Goal: Navigation & Orientation: Understand site structure

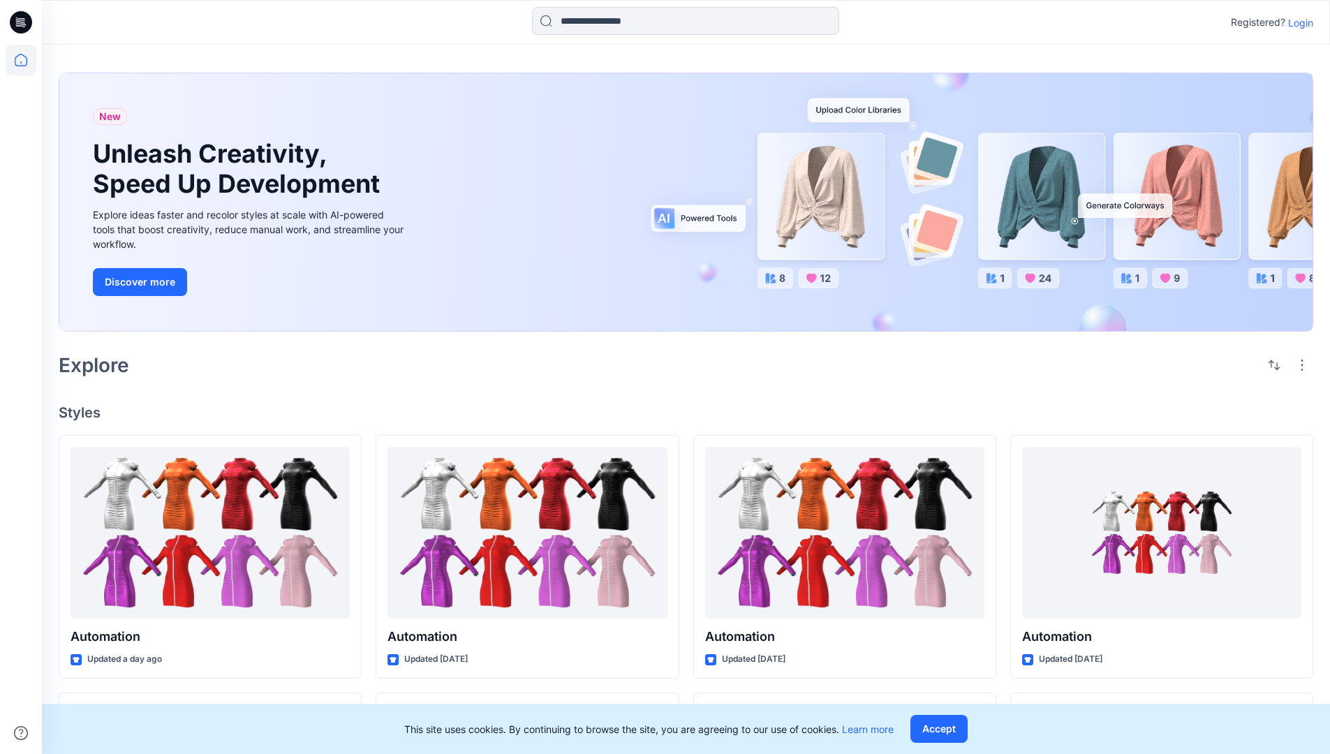
click at [1297, 22] on p "Login" at bounding box center [1300, 22] width 25 height 15
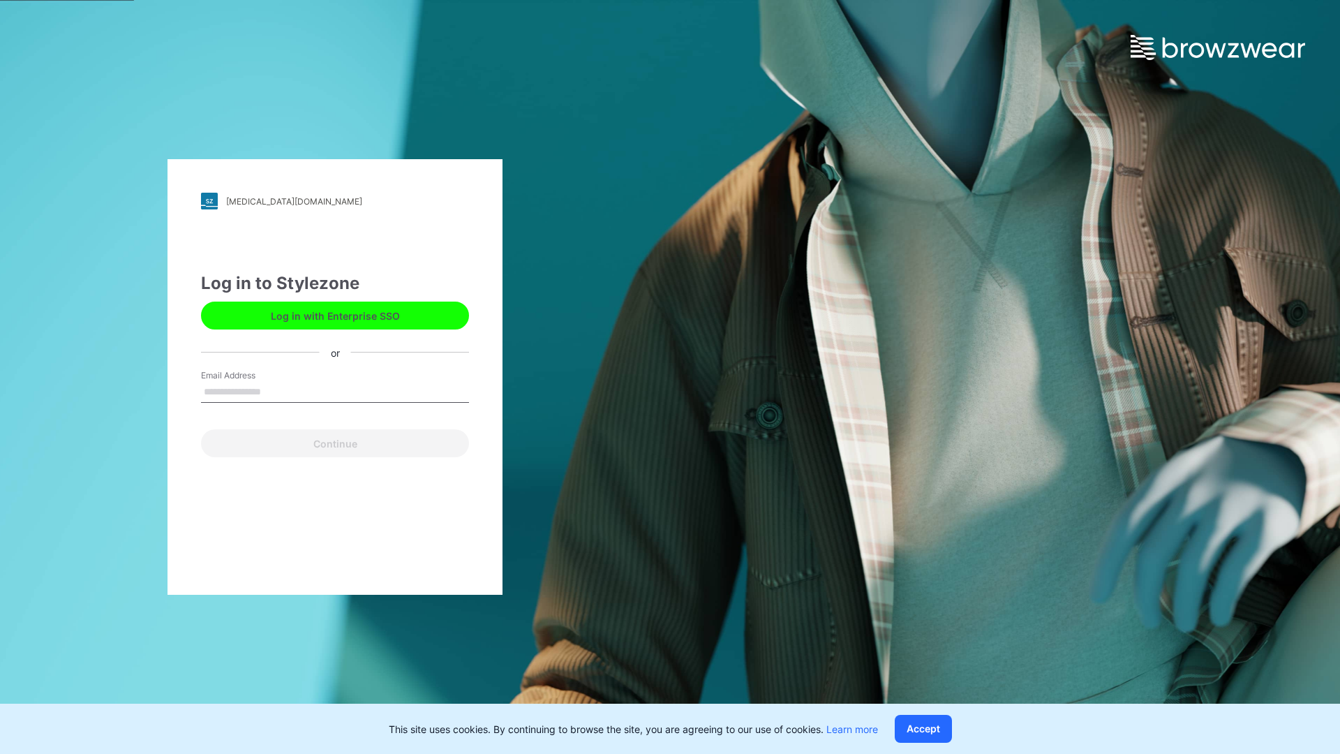
click at [276, 391] on input "Email Address" at bounding box center [335, 392] width 268 height 21
type input "**********"
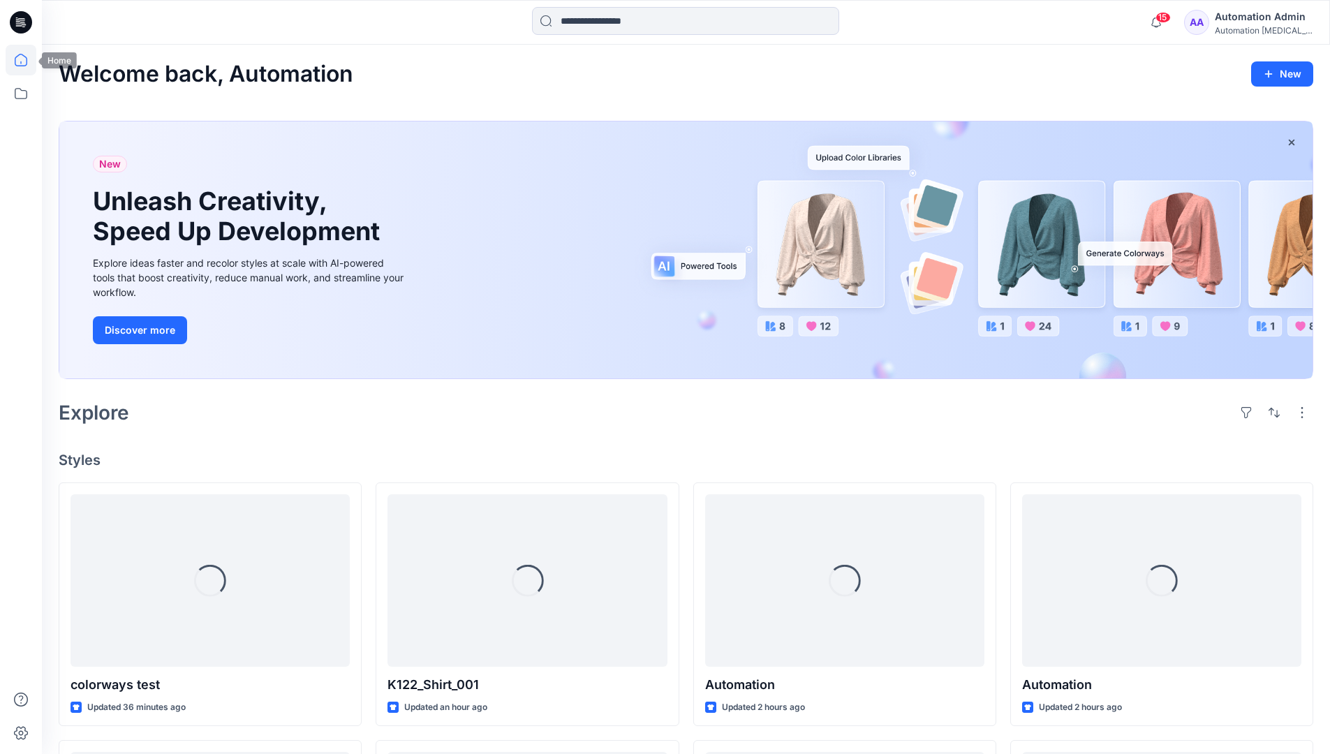
click at [27, 60] on icon at bounding box center [21, 60] width 13 height 13
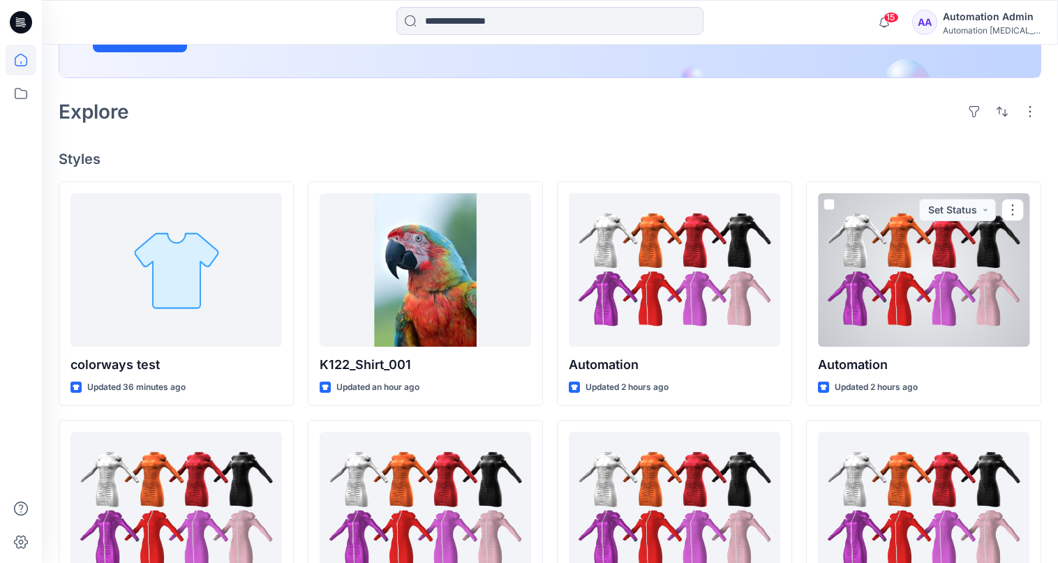
scroll to position [56, 0]
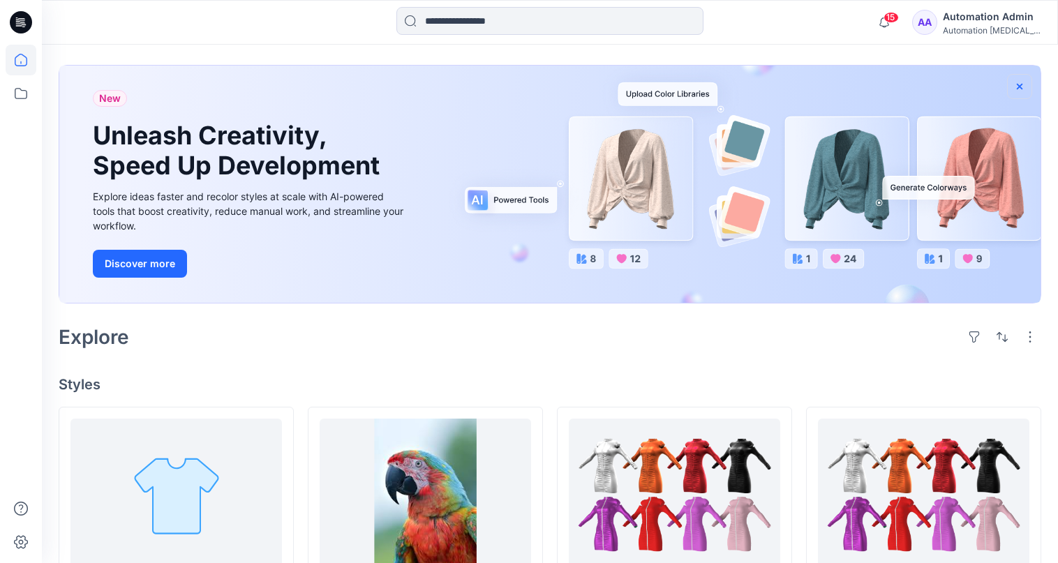
click at [1019, 86] on icon "button" at bounding box center [1020, 86] width 6 height 6
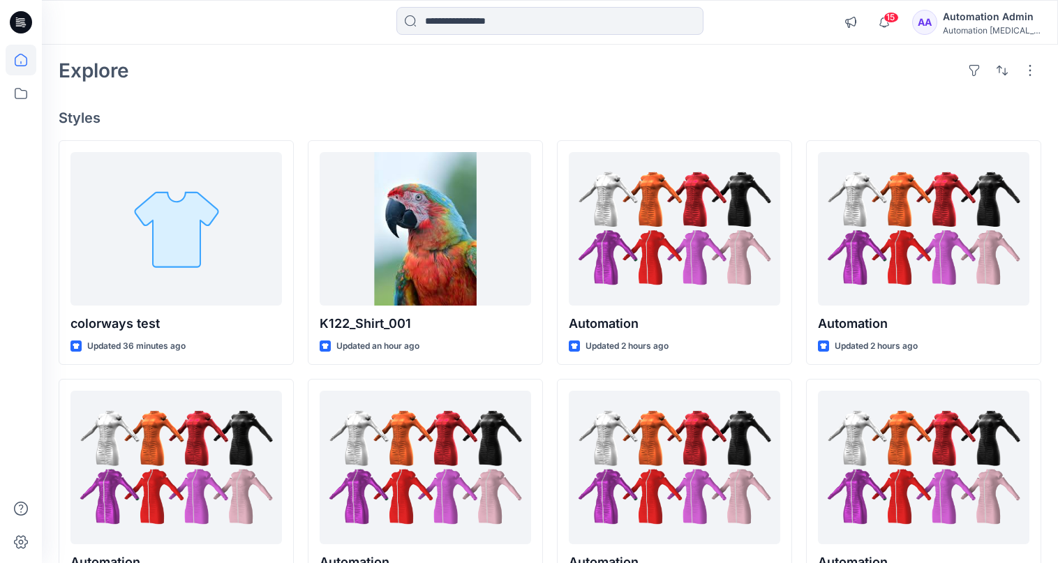
click at [997, 32] on div "Automation [MEDICAL_DATA]..." at bounding box center [992, 30] width 98 height 10
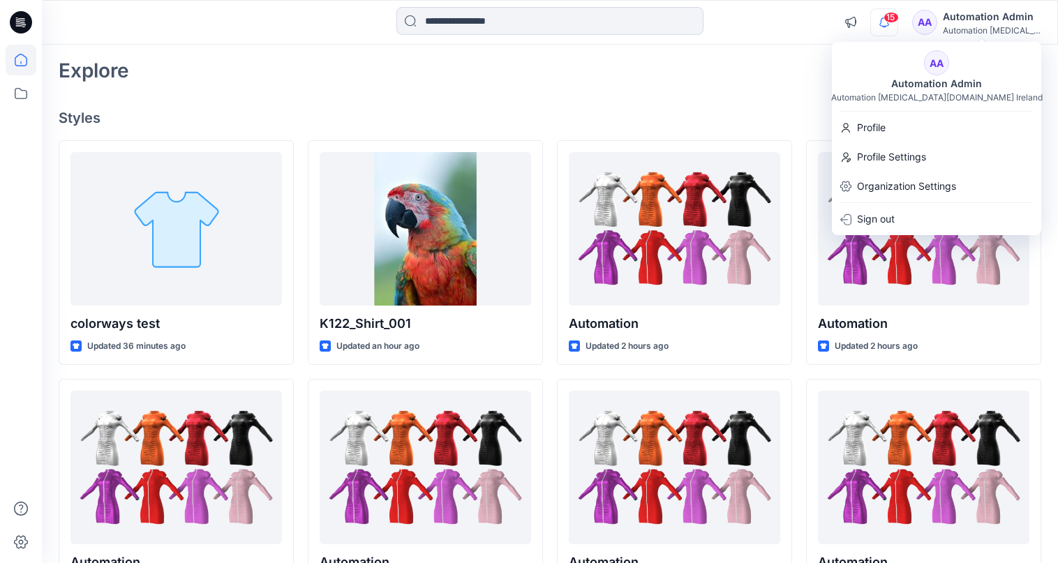
click at [889, 23] on icon "button" at bounding box center [885, 21] width 10 height 9
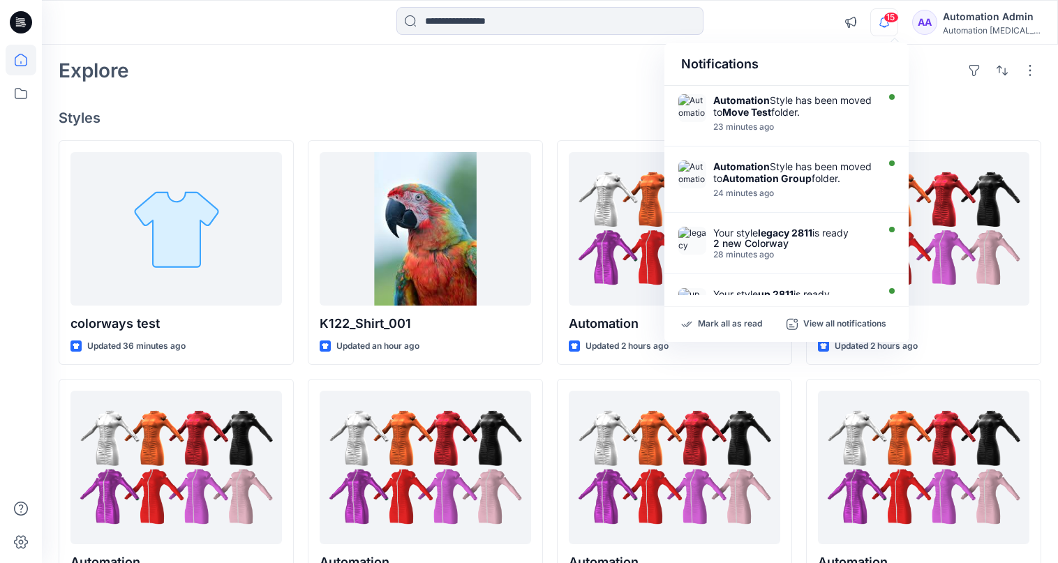
scroll to position [0, 0]
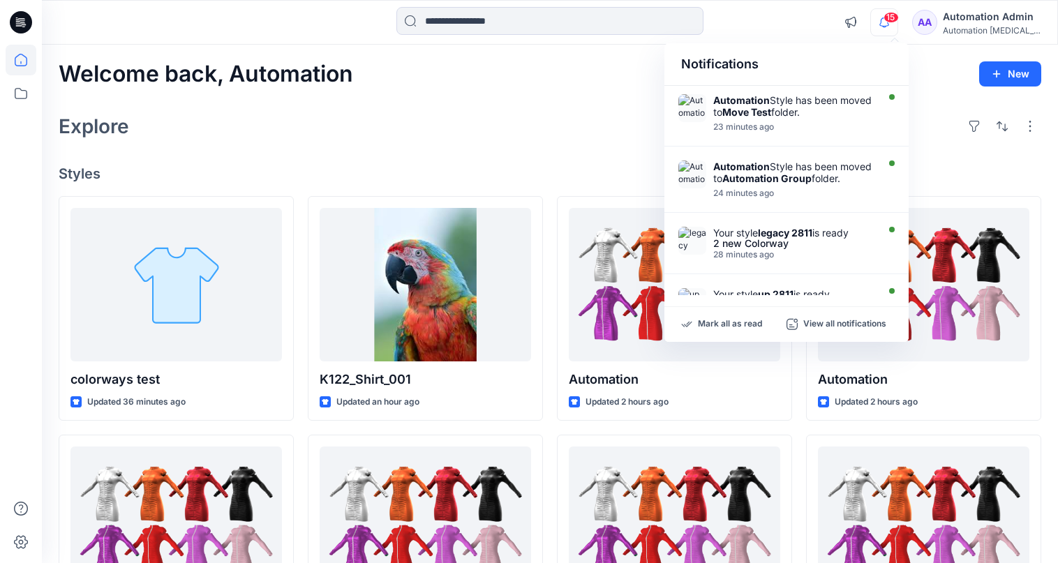
click at [693, 71] on div "Notifications" at bounding box center [787, 64] width 244 height 43
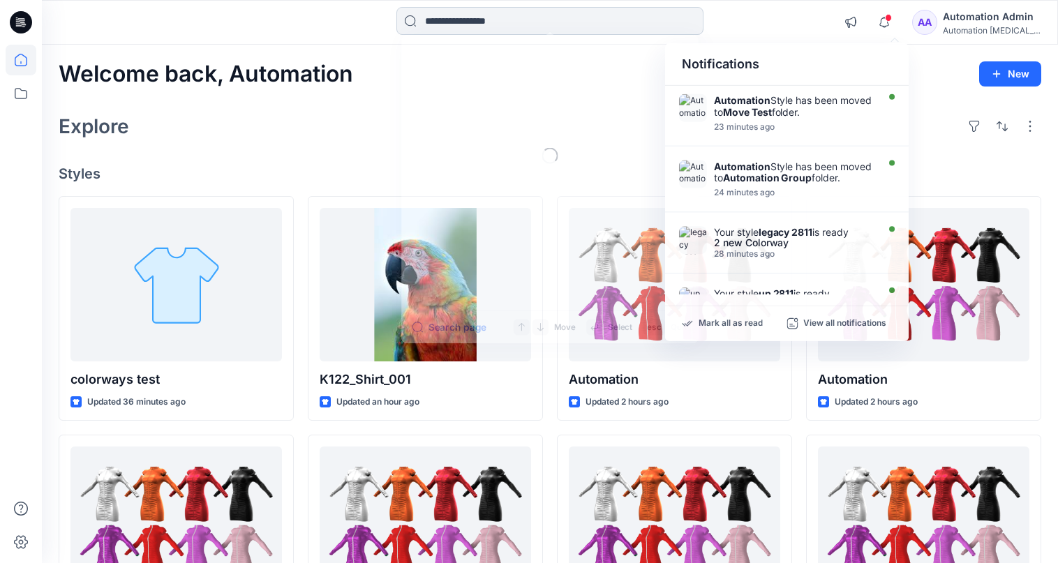
click at [554, 29] on input at bounding box center [550, 21] width 307 height 28
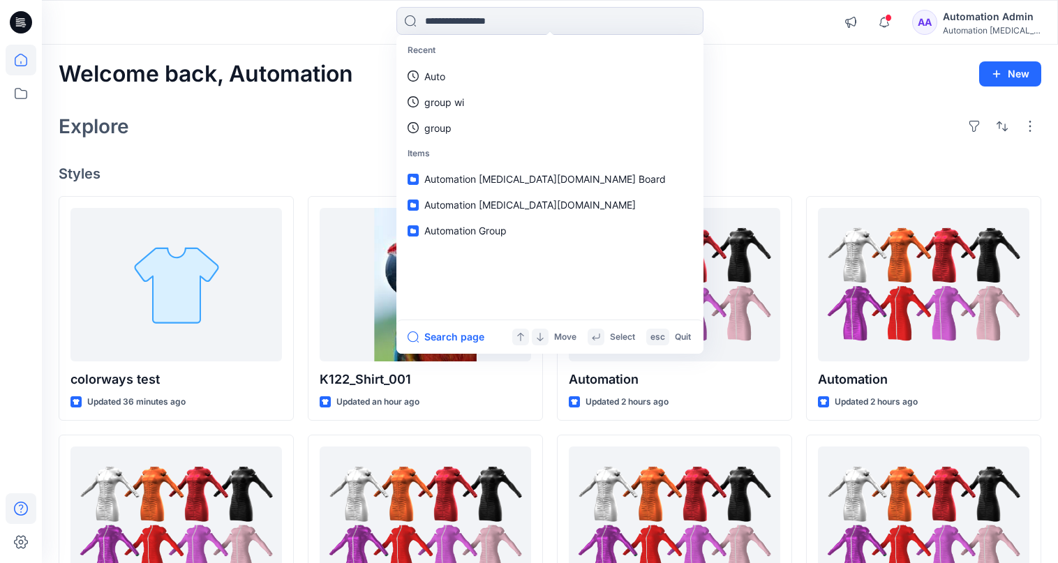
click at [17, 508] on icon at bounding box center [21, 509] width 31 height 31
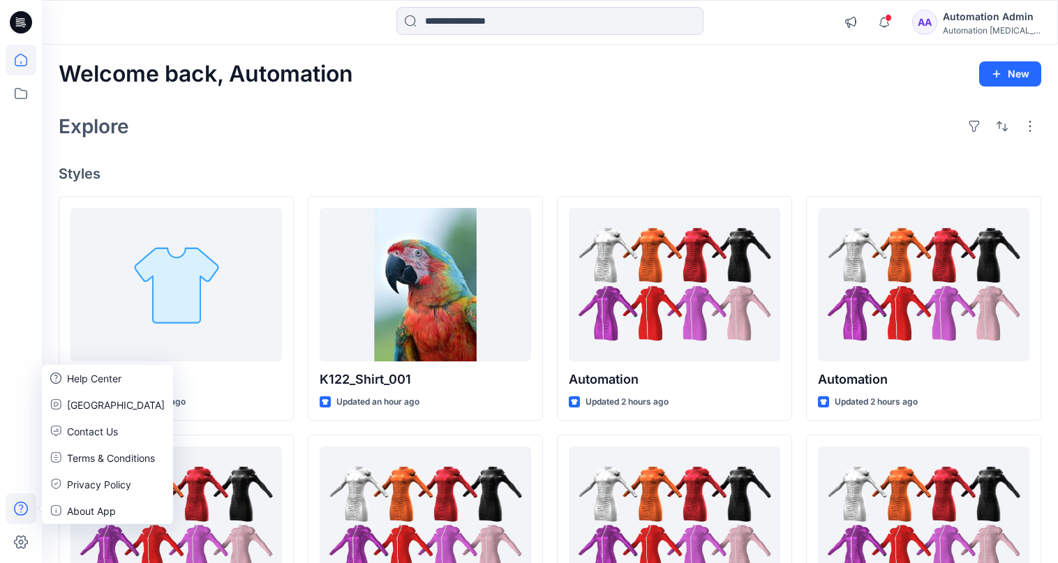
click at [253, 138] on div "Explore" at bounding box center [550, 127] width 983 height 34
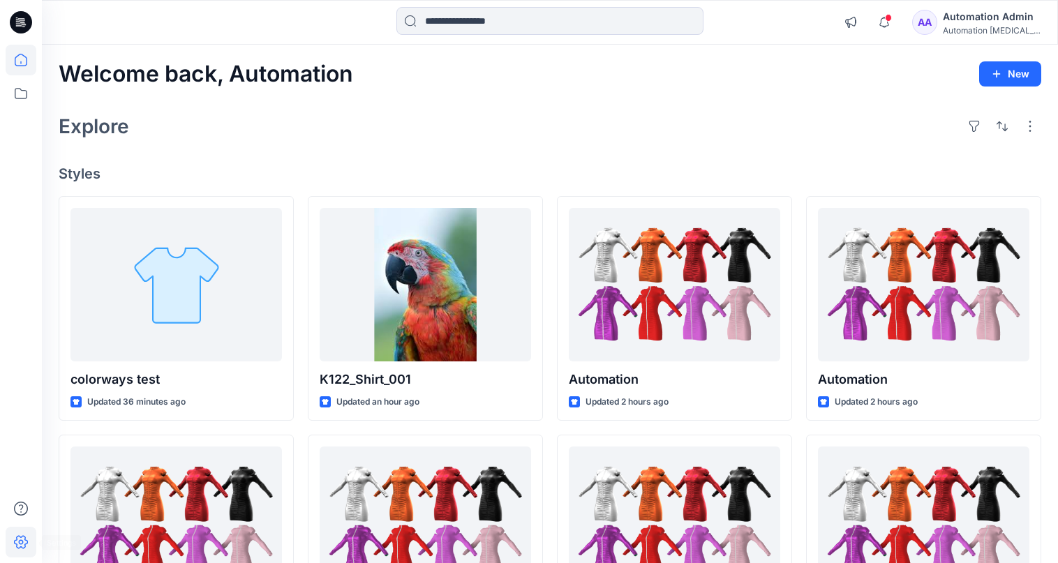
click at [28, 538] on icon at bounding box center [21, 542] width 31 height 31
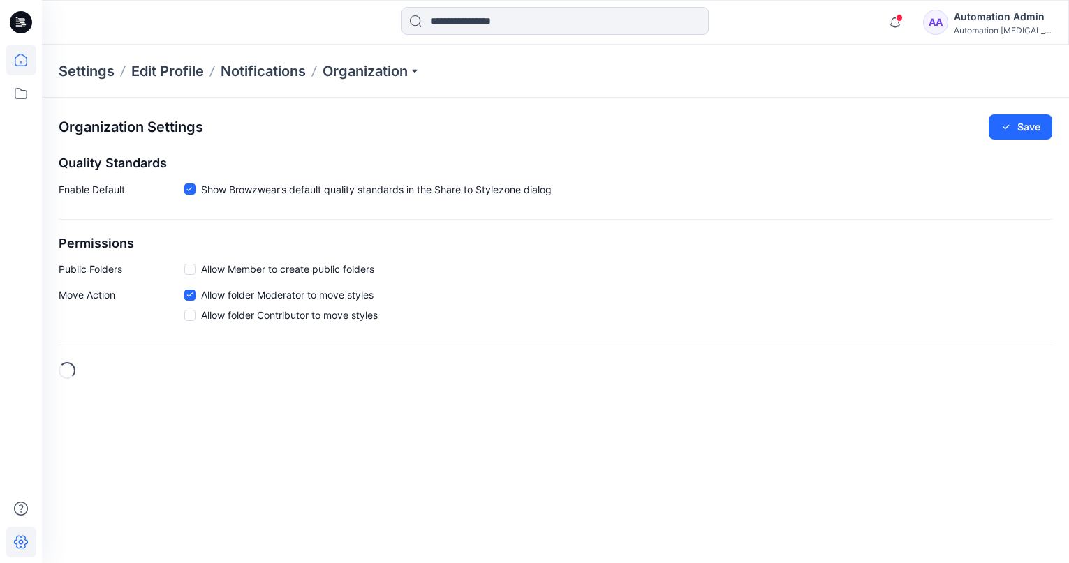
click at [29, 62] on icon at bounding box center [21, 60] width 31 height 31
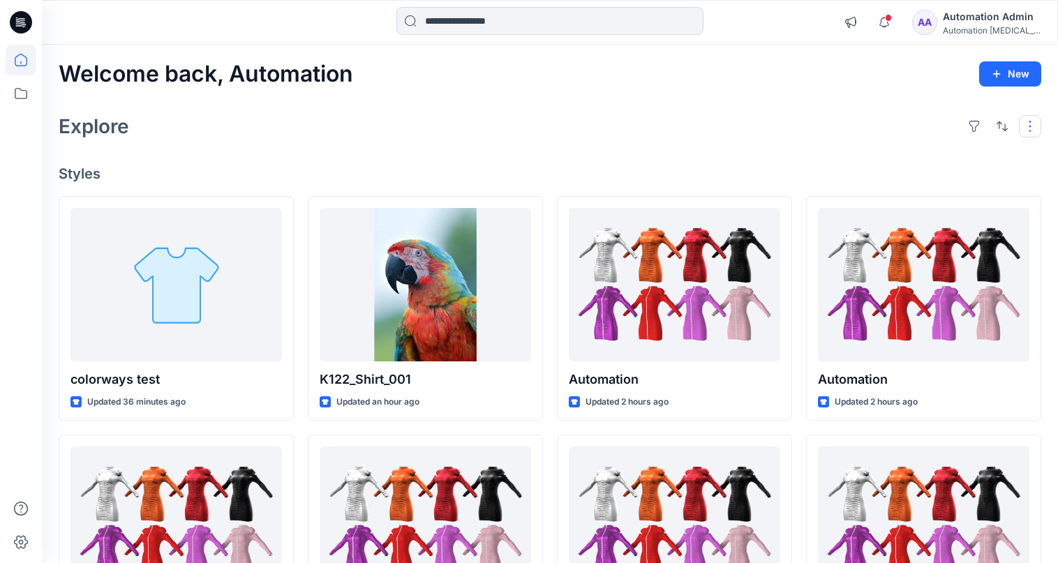
click at [1028, 133] on button "button" at bounding box center [1030, 126] width 22 height 22
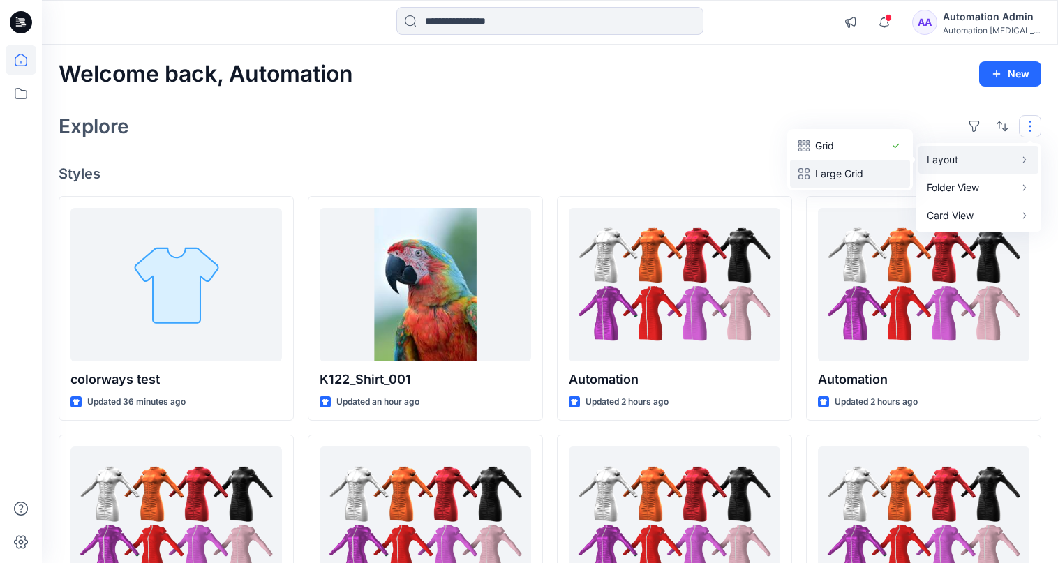
click at [864, 166] on p "Large Grid" at bounding box center [850, 173] width 70 height 17
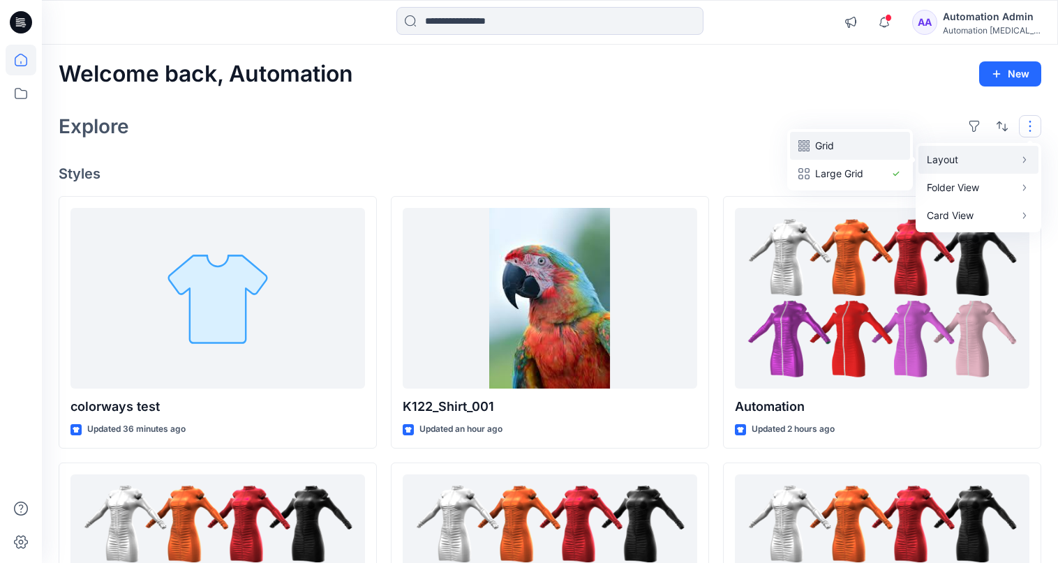
click at [834, 146] on p "Grid" at bounding box center [850, 146] width 70 height 17
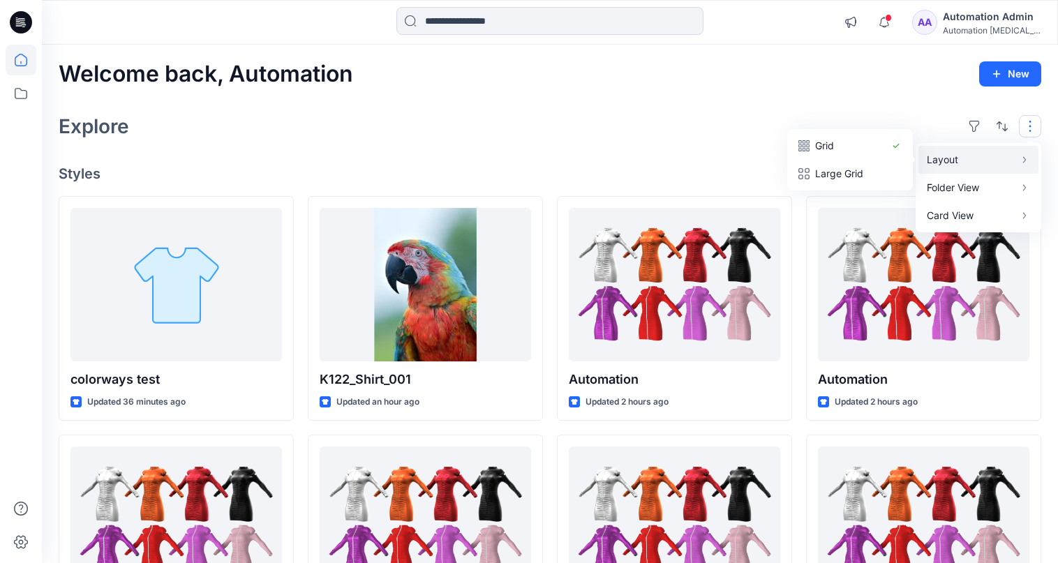
click at [1031, 126] on button "button" at bounding box center [1030, 126] width 22 height 22
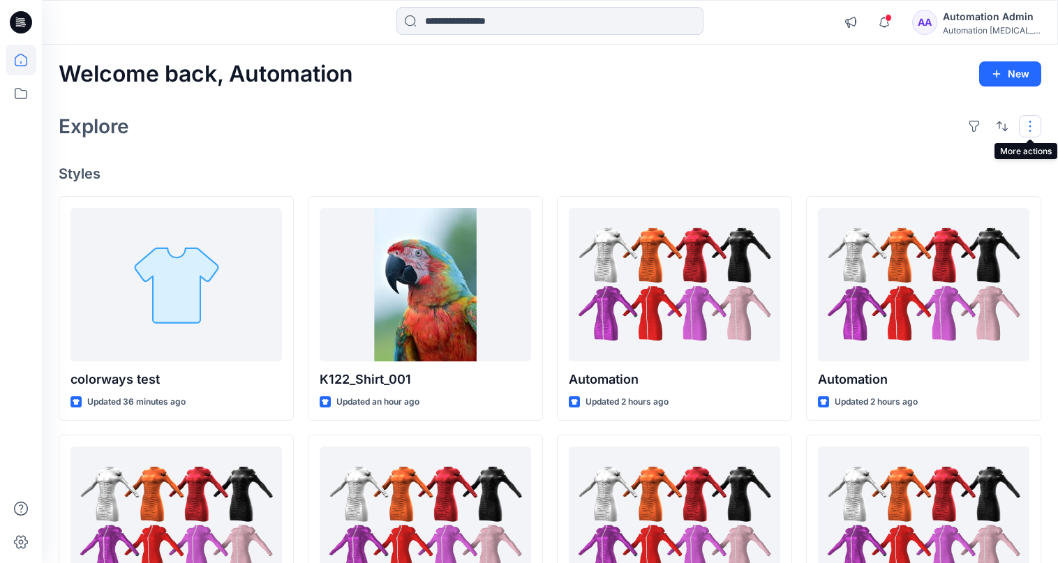
click at [1024, 126] on button "button" at bounding box center [1030, 126] width 22 height 22
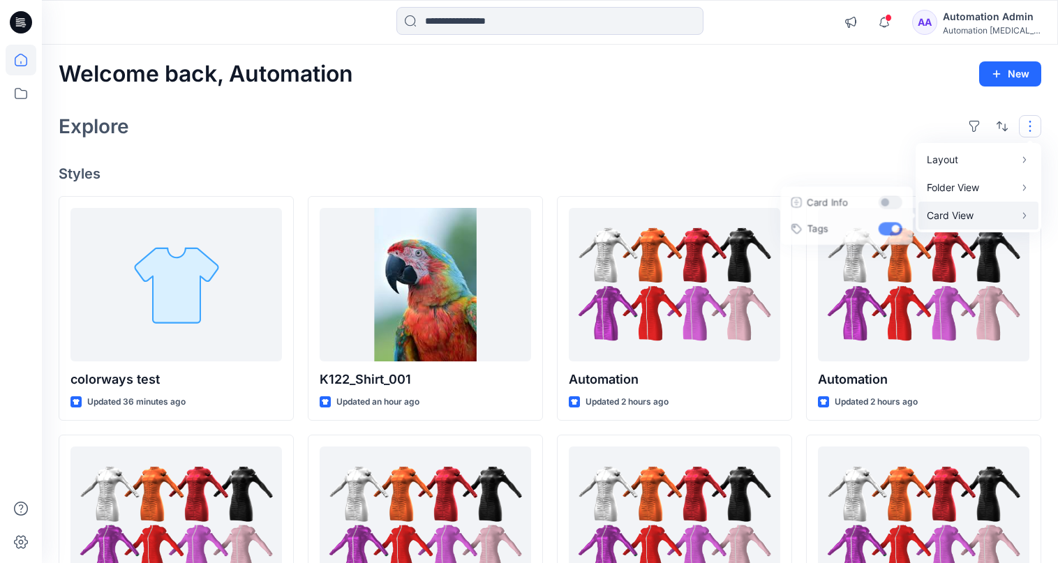
click at [985, 212] on p "Card View" at bounding box center [971, 215] width 88 height 17
click at [888, 201] on button "Card Info" at bounding box center [843, 202] width 134 height 28
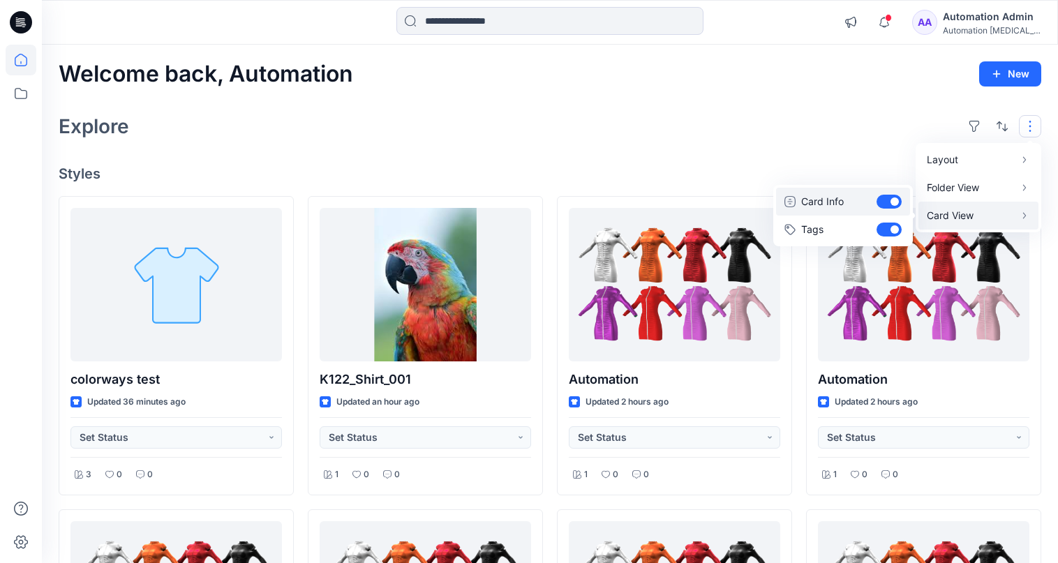
click at [888, 201] on button "Card Info" at bounding box center [843, 202] width 134 height 28
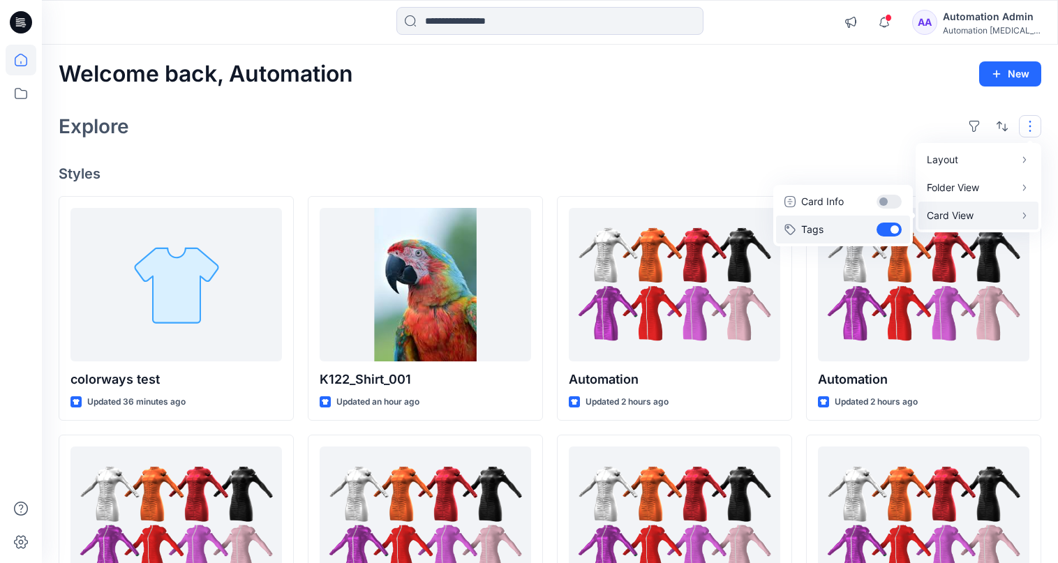
click at [889, 227] on button "Tags" at bounding box center [843, 230] width 134 height 28
click at [1015, 122] on div "Layout Grid Large Grid Folder View Compact Card Card View Card Info Tags" at bounding box center [1002, 126] width 78 height 22
click at [872, 126] on div "Explore" at bounding box center [550, 127] width 983 height 34
click at [1020, 126] on button "button" at bounding box center [1030, 126] width 22 height 22
click at [970, 214] on p "Card View" at bounding box center [971, 215] width 88 height 17
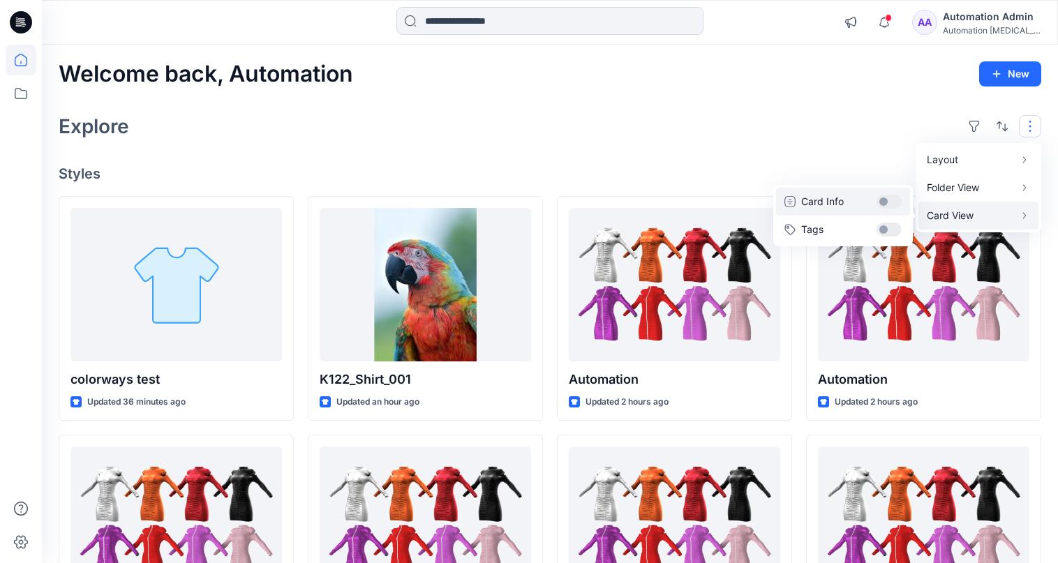
click at [891, 202] on button "Card Info" at bounding box center [843, 202] width 134 height 28
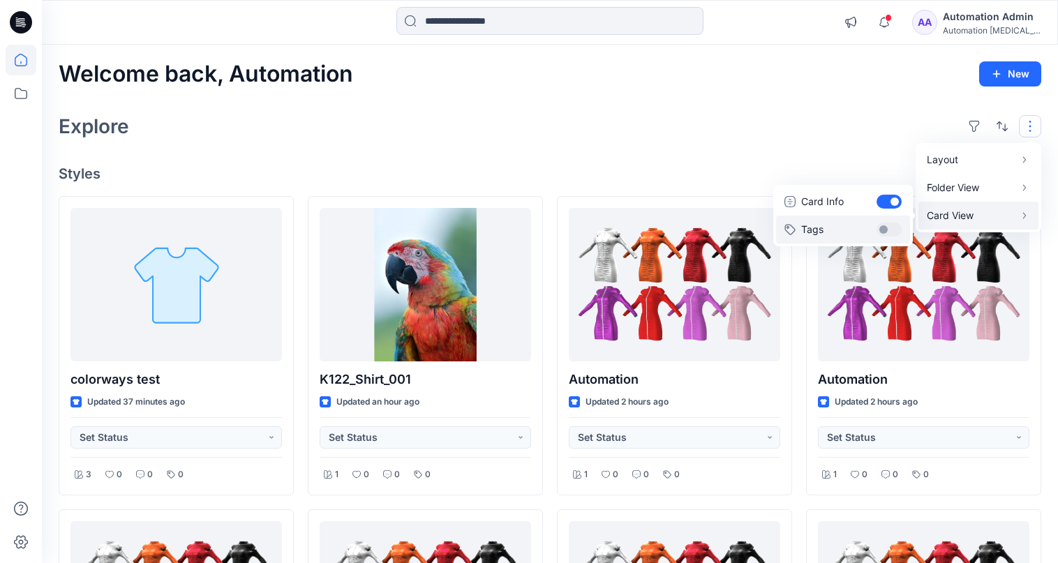
click at [891, 222] on button "Tags" at bounding box center [843, 230] width 134 height 28
